Goal: Task Accomplishment & Management: Manage account settings

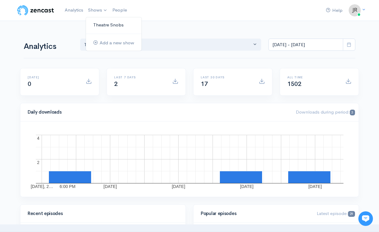
click at [96, 22] on link "Theatre Snobs" at bounding box center [114, 25] width 56 height 11
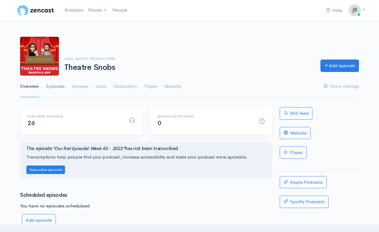
click at [60, 83] on link "Episodes" at bounding box center [55, 87] width 19 height 22
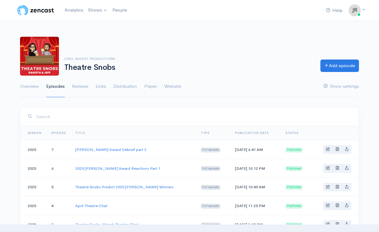
scroll to position [47, 0]
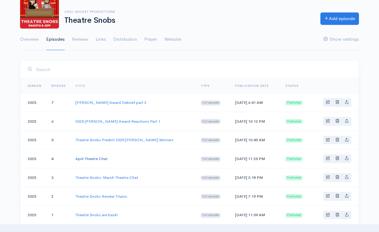
click at [92, 160] on link "April Theatre Chat" at bounding box center [91, 158] width 32 height 5
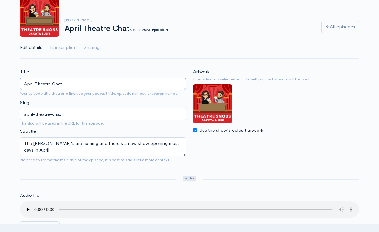
scroll to position [8, 0]
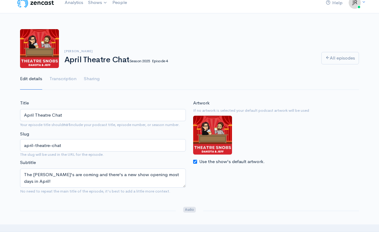
click at [33, 75] on link "Edit details" at bounding box center [31, 79] width 22 height 22
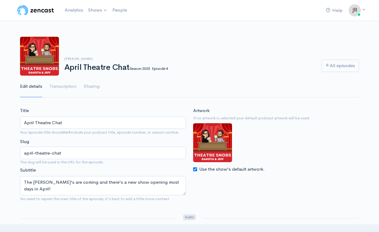
scroll to position [0, 0]
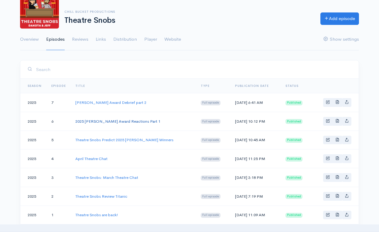
click at [108, 123] on link "2025 [PERSON_NAME] Award Reactions Part 1" at bounding box center [117, 121] width 85 height 5
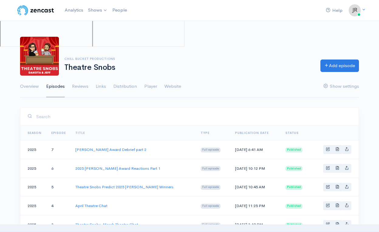
scroll to position [47, 0]
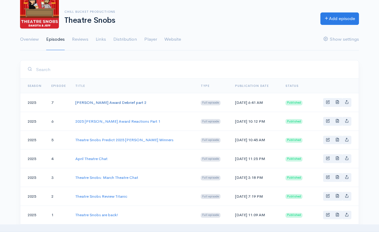
click at [107, 100] on link "[PERSON_NAME] Award Debrief part 2" at bounding box center [110, 102] width 71 height 5
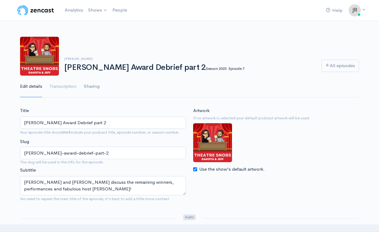
click at [93, 89] on link "Sharing" at bounding box center [92, 87] width 16 height 22
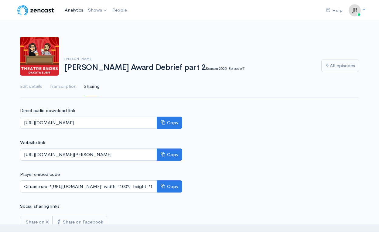
click at [66, 6] on link "Analytics" at bounding box center [73, 10] width 23 height 13
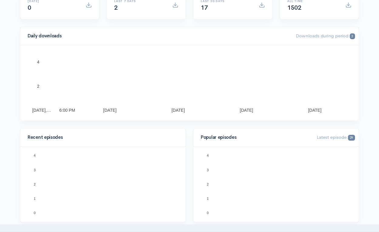
scroll to position [146, 0]
